Goal: Navigation & Orientation: Find specific page/section

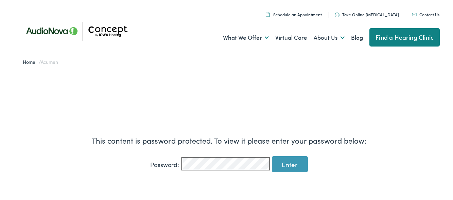
click at [284, 167] on input "Enter" at bounding box center [290, 163] width 36 height 16
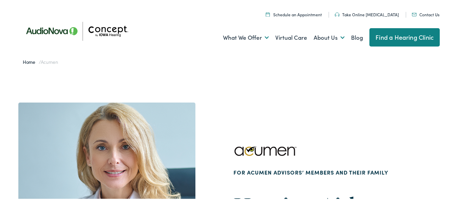
click at [410, 39] on link "Find a Hearing Clinic" at bounding box center [404, 36] width 70 height 18
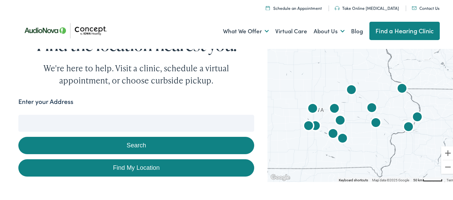
click at [57, 97] on label "Enter your Address" at bounding box center [45, 101] width 55 height 10
click at [57, 114] on input "Enter your Address" at bounding box center [136, 122] width 236 height 17
click at [47, 117] on input "Enter your Address" at bounding box center [136, 122] width 236 height 17
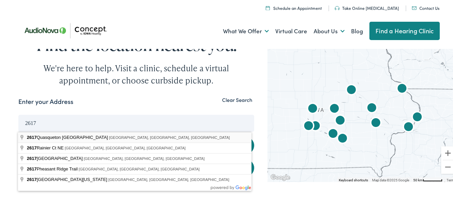
type input "[STREET_ADDRESS]"
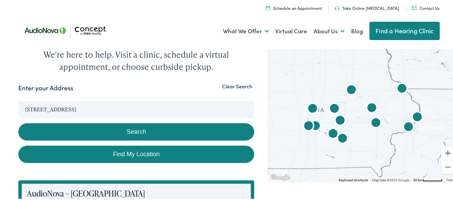
scroll to position [34, 0]
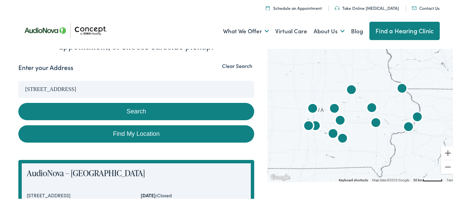
click at [122, 109] on button "Search" at bounding box center [136, 110] width 236 height 17
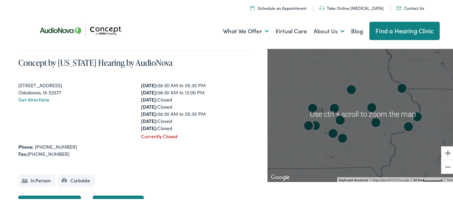
scroll to position [1732, 0]
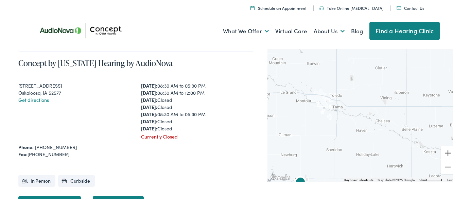
drag, startPoint x: 365, startPoint y: 91, endPoint x: 278, endPoint y: 140, distance: 99.3
click at [278, 140] on div at bounding box center [362, 113] width 190 height 135
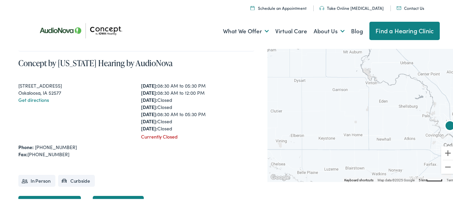
drag, startPoint x: 402, startPoint y: 111, endPoint x: 314, endPoint y: 150, distance: 95.9
click at [314, 150] on div at bounding box center [362, 113] width 190 height 135
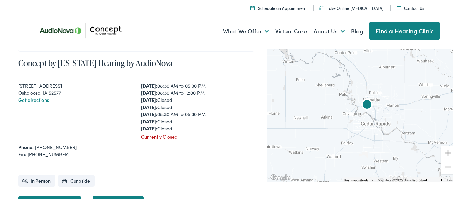
drag, startPoint x: 345, startPoint y: 103, endPoint x: 290, endPoint y: 83, distance: 58.2
click at [290, 83] on div at bounding box center [362, 113] width 190 height 135
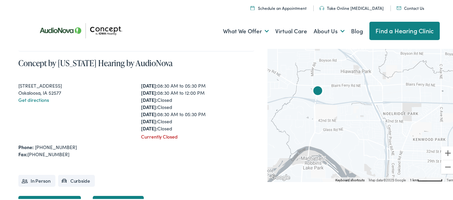
click at [313, 90] on img "AudioNova" at bounding box center [318, 91] width 22 height 22
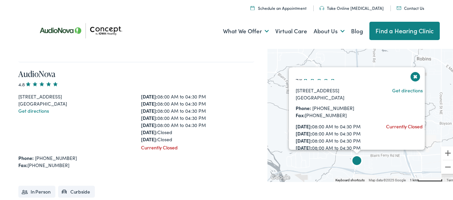
scroll to position [34, 0]
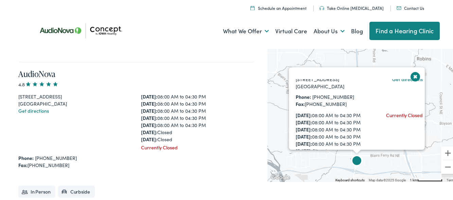
click at [410, 74] on button "Close" at bounding box center [415, 76] width 12 height 12
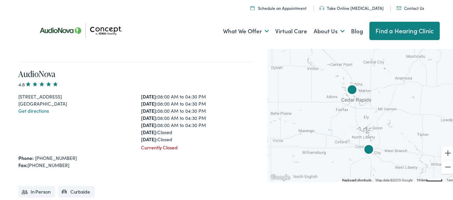
drag, startPoint x: 333, startPoint y: 75, endPoint x: 364, endPoint y: 68, distance: 31.9
click at [364, 68] on div at bounding box center [362, 113] width 190 height 135
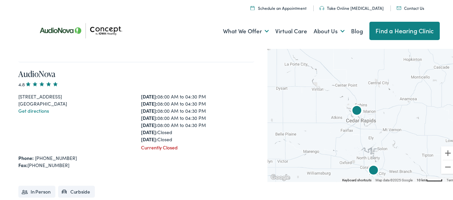
drag, startPoint x: 308, startPoint y: 82, endPoint x: 321, endPoint y: 123, distance: 42.4
click at [321, 123] on div at bounding box center [362, 113] width 190 height 135
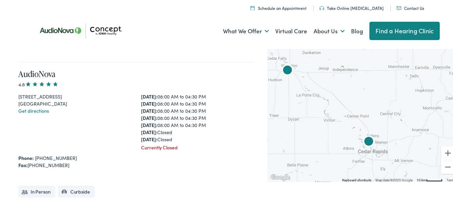
drag, startPoint x: 326, startPoint y: 92, endPoint x: 333, endPoint y: 101, distance: 11.6
click at [333, 101] on div at bounding box center [362, 113] width 190 height 135
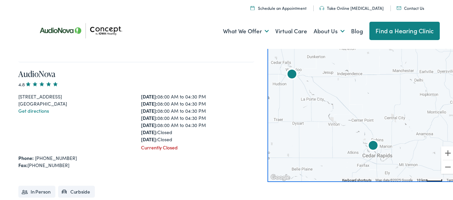
click at [288, 73] on img "AudioNova" at bounding box center [292, 74] width 22 height 22
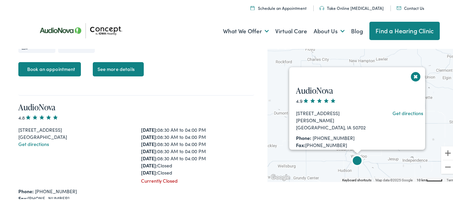
scroll to position [2254, 0]
